Goal: Use online tool/utility: Utilize a website feature to perform a specific function

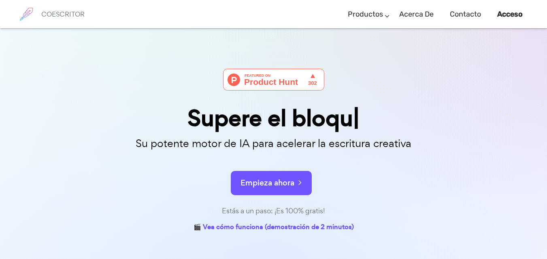
click at [470, 98] on div at bounding box center [273, 88] width 405 height 38
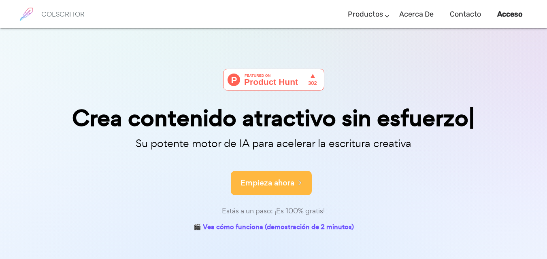
click at [278, 184] on font "Empieza ahora" at bounding box center [267, 183] width 54 height 11
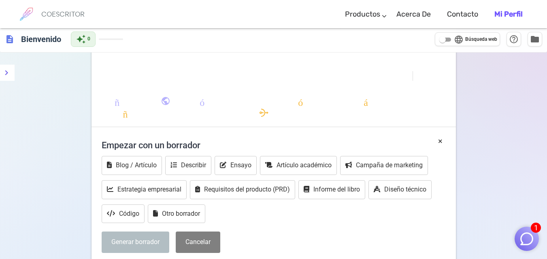
scroll to position [135, 0]
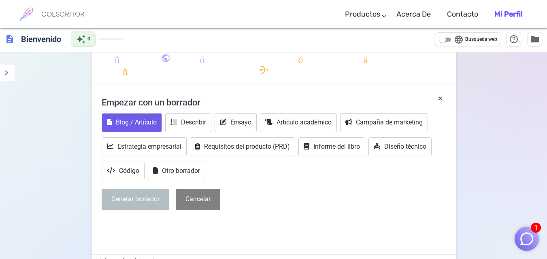
click at [139, 123] on font "Blog / Artículo" at bounding box center [136, 123] width 41 height 8
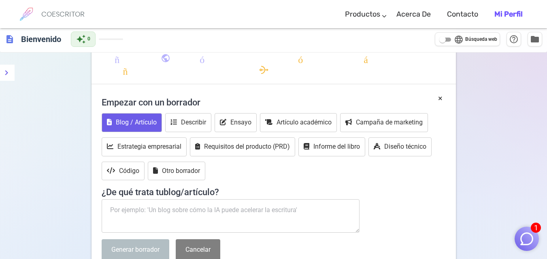
click at [188, 212] on textarea at bounding box center [231, 217] width 258 height 34
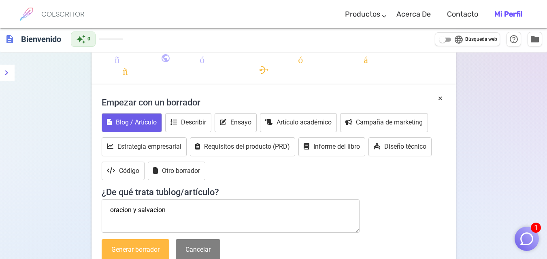
type textarea "oracion y salvacion"
click at [144, 245] on button "Generar borrador" at bounding box center [136, 250] width 68 height 21
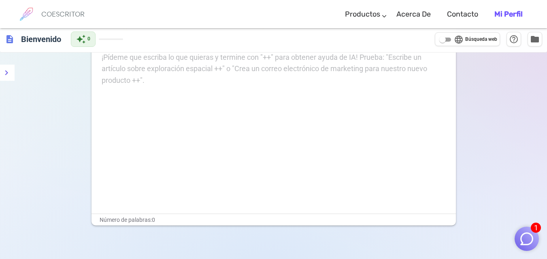
scroll to position [207, 0]
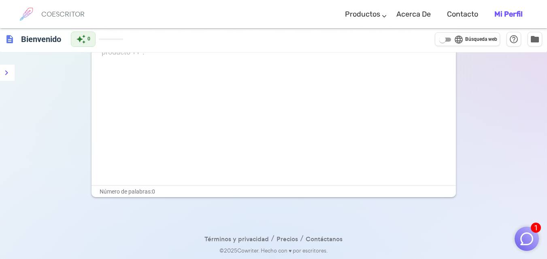
click at [176, 106] on div "¡Pídeme que escriba lo que quieras y termine con "++" para obtener ayuda de IA!…" at bounding box center [273, 104] width 364 height 162
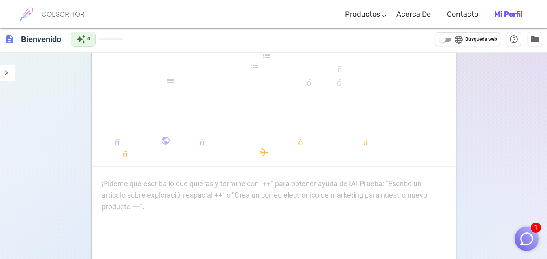
scroll to position [102, 0]
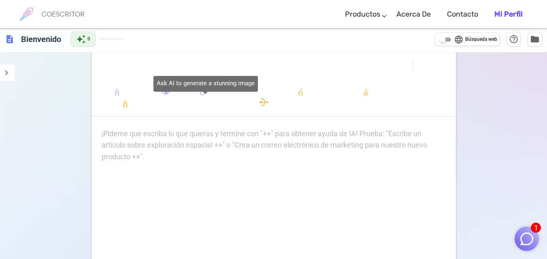
click at [153, 108] on body "1 COESCRITOR Productos Escribiendo Marketing Correos electrónicos Imágenes (pró…" at bounding box center [273, 131] width 547 height 467
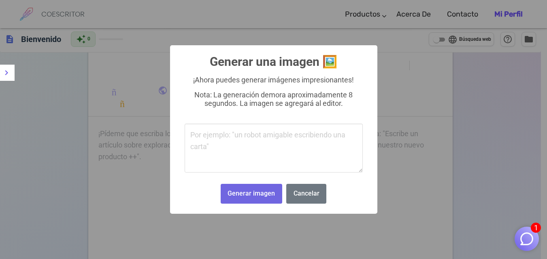
click at [104, 208] on div "× Generar una imagen 🖼️ ¡Ahora puedes generar imágenes impresionantes! Nota: La…" at bounding box center [273, 129] width 547 height 259
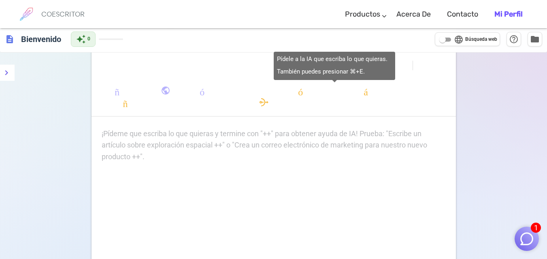
click at [301, 92] on body "1 COESCRITOR Productos Escribiendo Marketing Correos electrónicos Imágenes (pró…" at bounding box center [273, 131] width 547 height 467
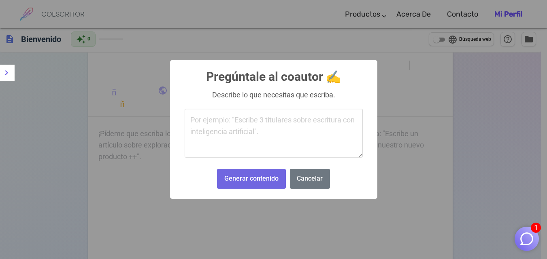
click at [197, 121] on textarea at bounding box center [274, 133] width 178 height 49
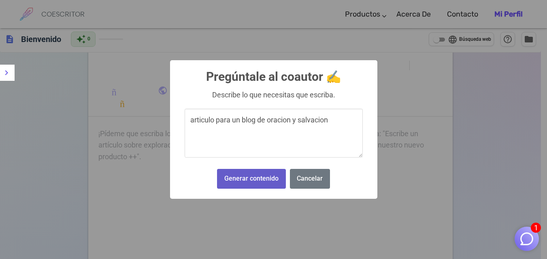
type textarea "articulo para un blog de oracion y salvacion"
click at [257, 179] on font "Generar contenido" at bounding box center [251, 179] width 54 height 8
